Goal: Information Seeking & Learning: Learn about a topic

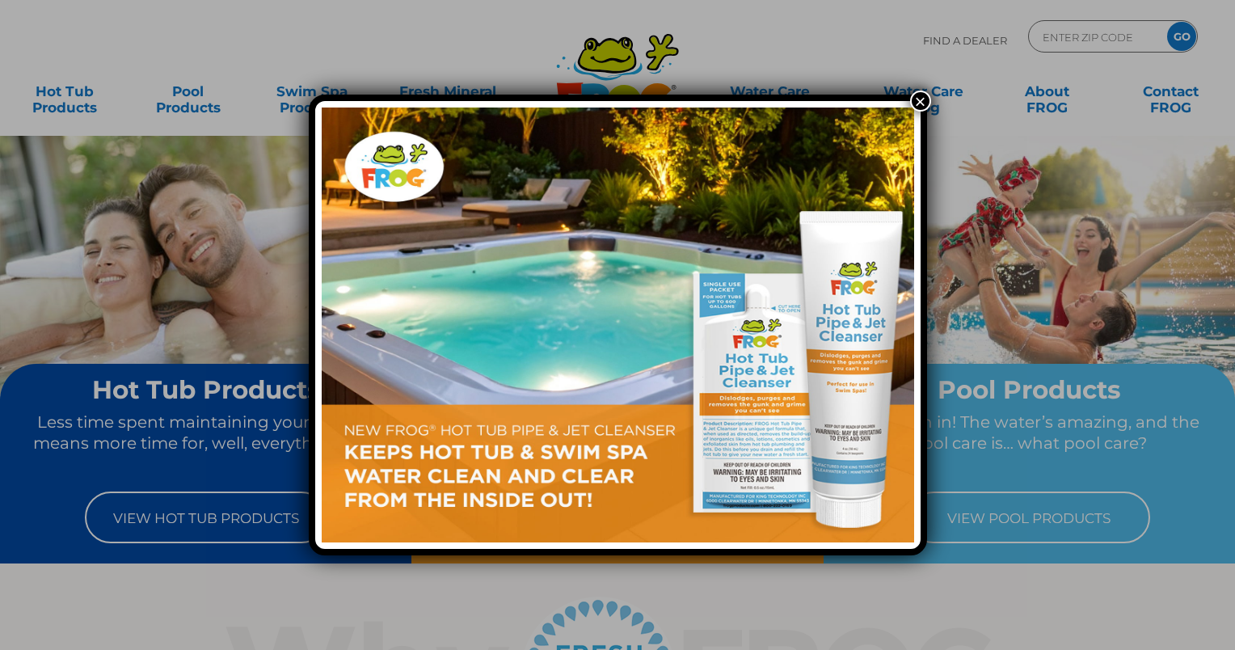
click at [915, 102] on button "×" at bounding box center [920, 101] width 21 height 21
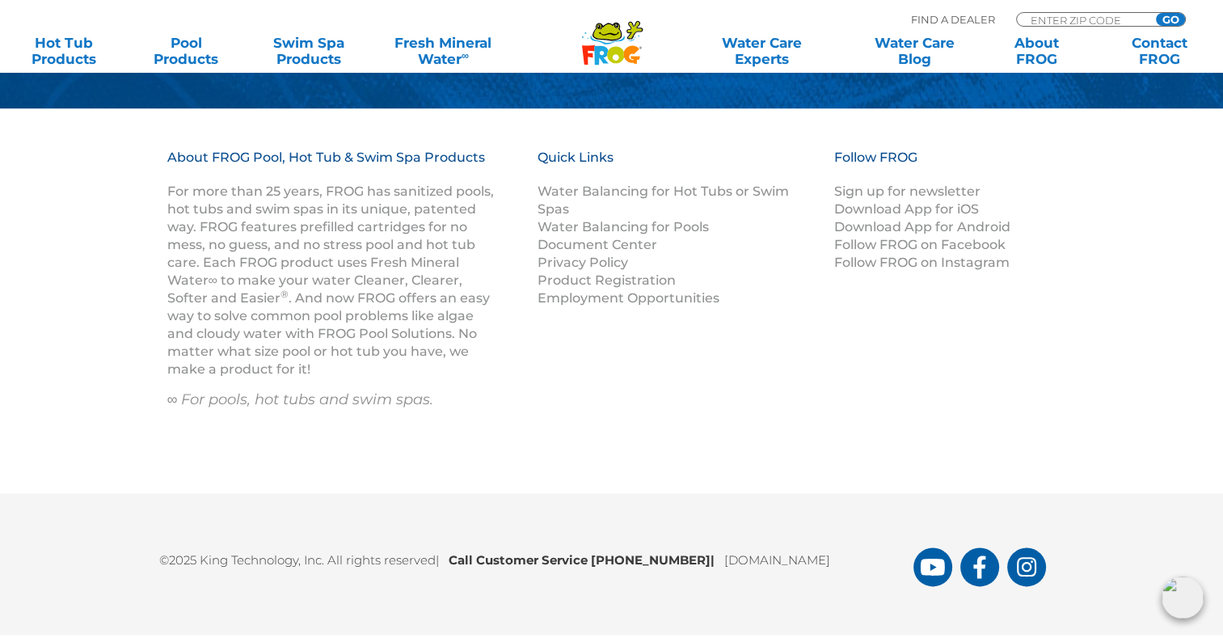
scroll to position [2173, 0]
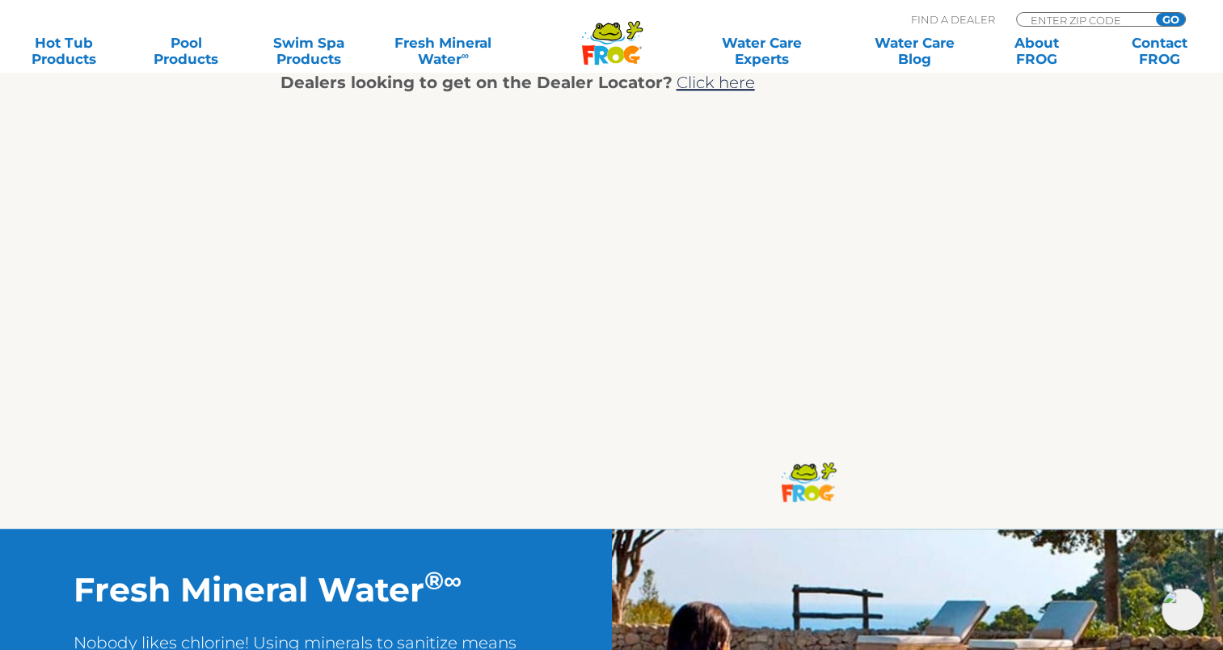
scroll to position [1132, 0]
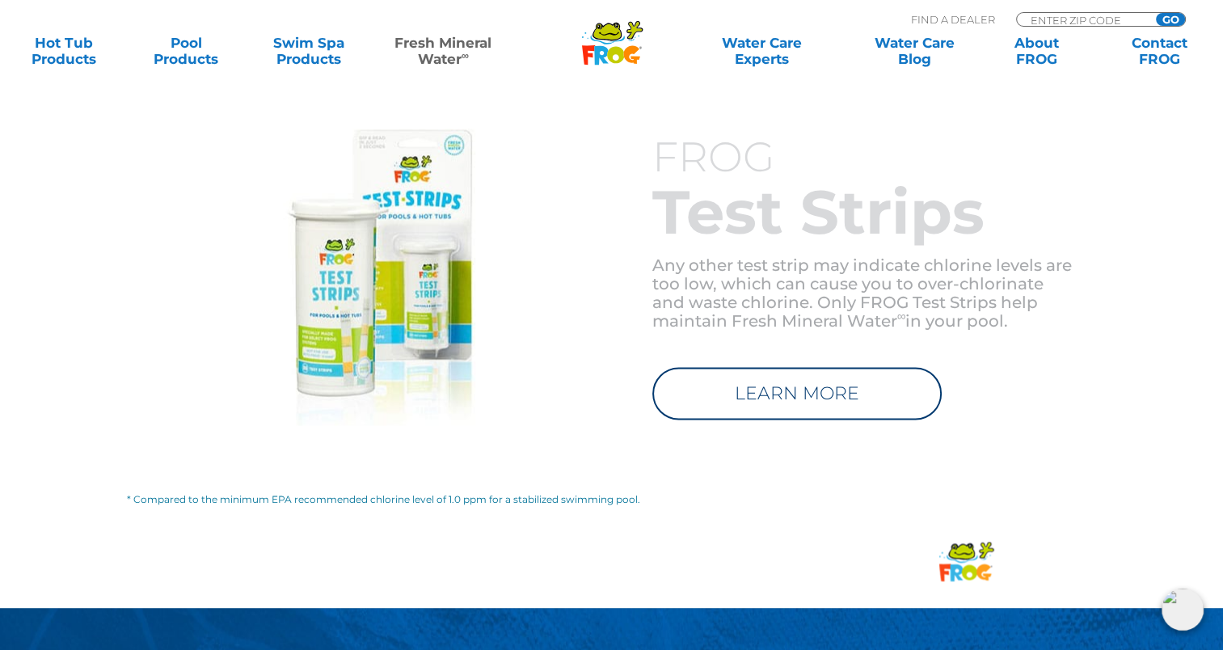
scroll to position [2425, 0]
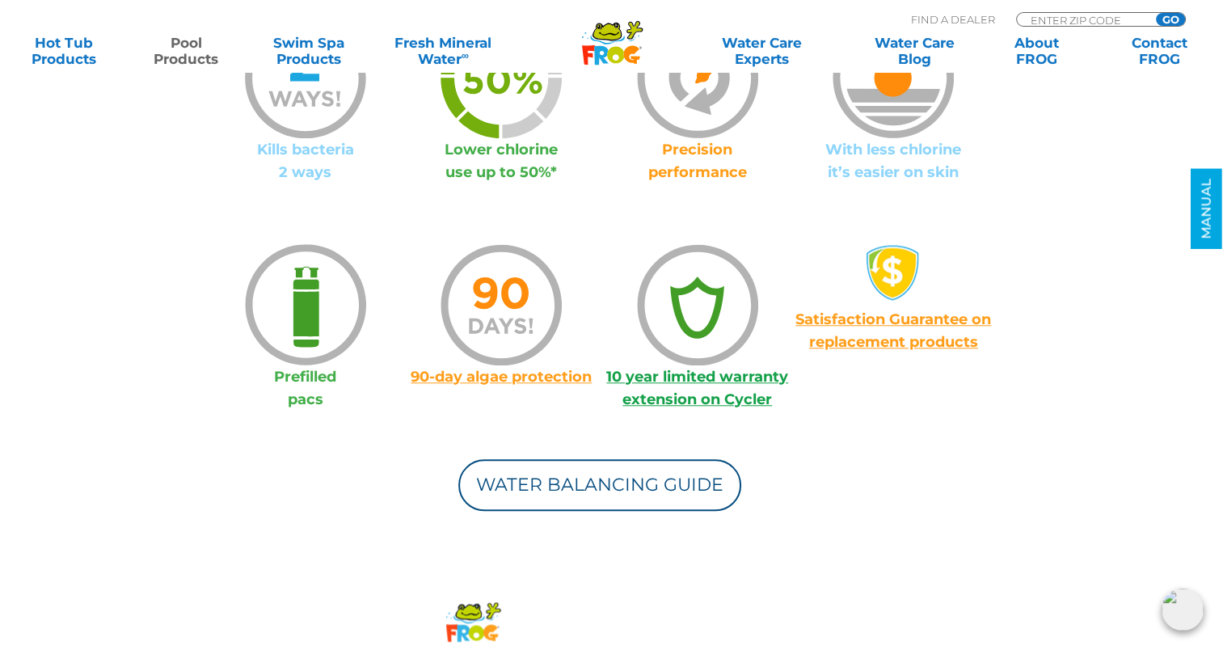
scroll to position [1374, 0]
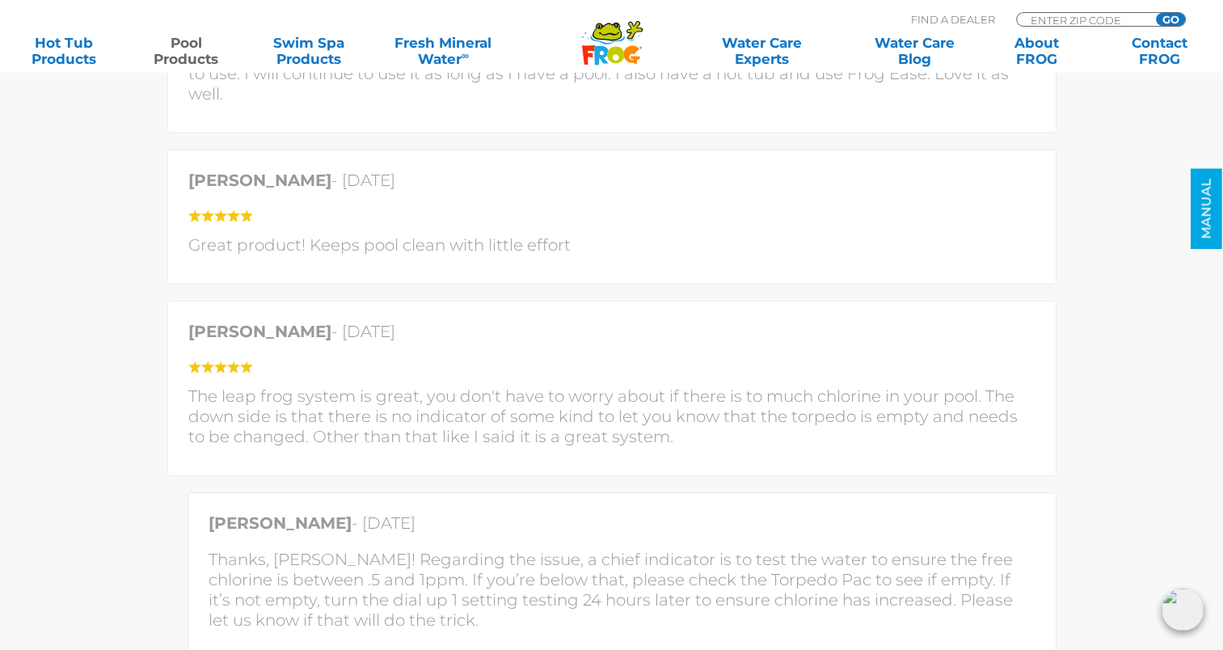
scroll to position [4449, 0]
